Goal: Task Accomplishment & Management: Use online tool/utility

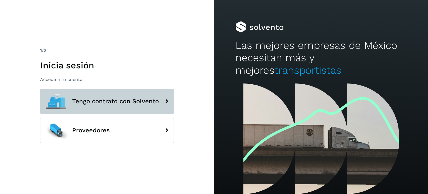
click at [128, 99] on span "Tengo contrato con Solvento" at bounding box center [115, 101] width 87 height 7
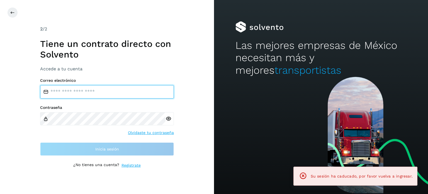
type input "**********"
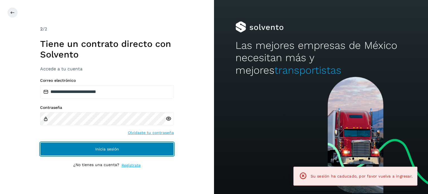
click at [100, 149] on span "Inicia sesión" at bounding box center [107, 149] width 24 height 4
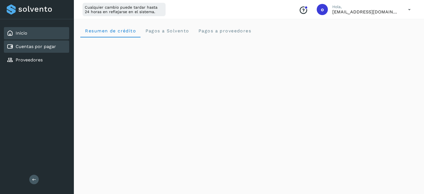
click at [31, 47] on link "Cuentas por pagar" at bounding box center [36, 46] width 40 height 5
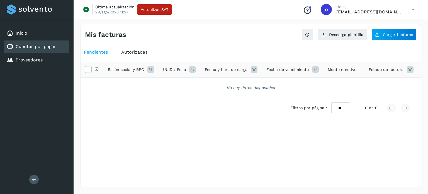
click at [132, 52] on span "Autorizadas" at bounding box center [134, 51] width 26 height 5
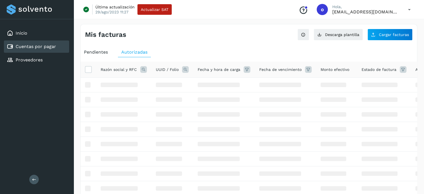
click at [143, 70] on icon at bounding box center [143, 69] width 7 height 7
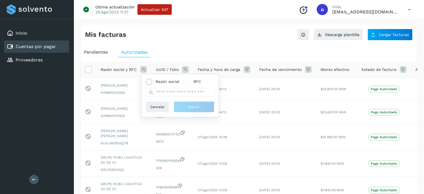
click at [163, 83] on span "Razón social" at bounding box center [168, 82] width 24 height 6
click at [164, 94] on input "text" at bounding box center [180, 92] width 69 height 9
type input "********"
click at [188, 101] on button "Buscar" at bounding box center [194, 106] width 41 height 11
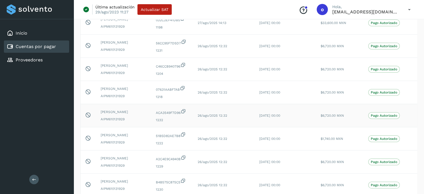
scroll to position [111, 0]
